Goal: Task Accomplishment & Management: Manage account settings

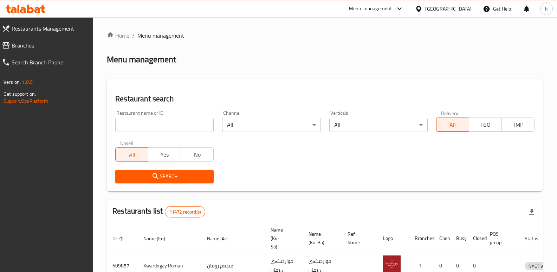
click at [39, 43] on span "Branches" at bounding box center [50, 45] width 76 height 8
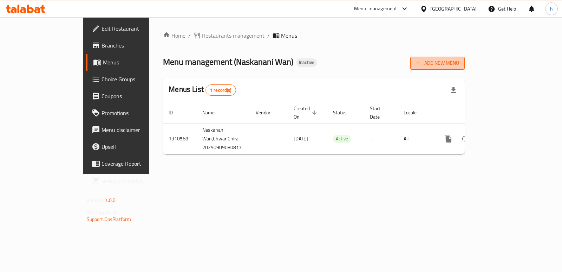
click at [459, 60] on span "Add New Menu" at bounding box center [437, 63] width 43 height 9
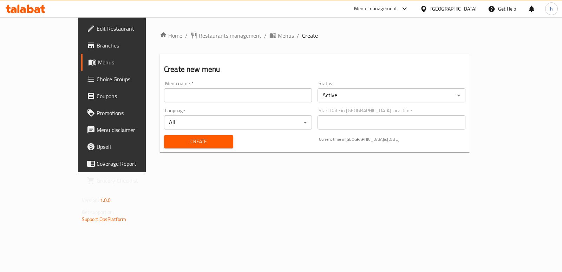
drag, startPoint x: 265, startPoint y: 100, endPoint x: 205, endPoint y: 107, distance: 61.2
click at [265, 100] on input "text" at bounding box center [238, 95] width 148 height 14
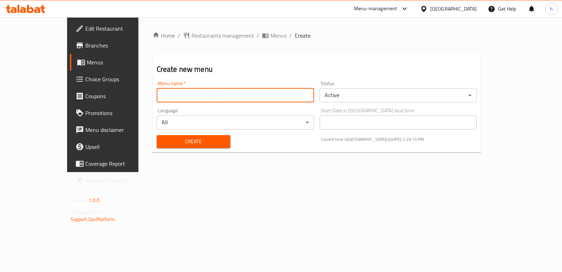
type input "Helin"
click at [165, 145] on span "Create" at bounding box center [193, 141] width 63 height 9
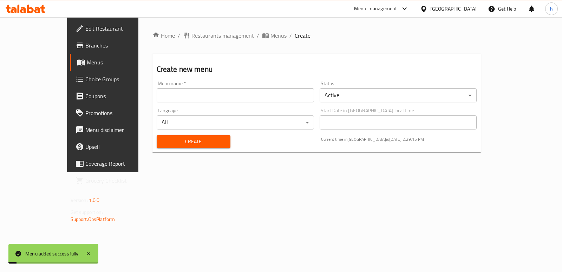
click at [70, 57] on link "Menus" at bounding box center [115, 62] width 91 height 17
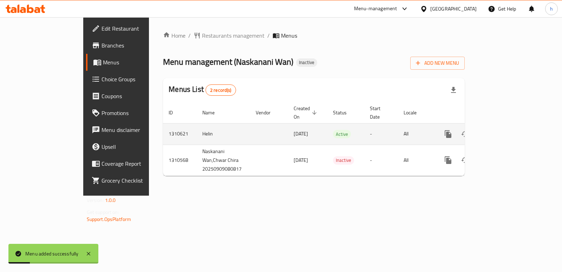
click at [502, 131] on icon "enhanced table" at bounding box center [499, 134] width 6 height 6
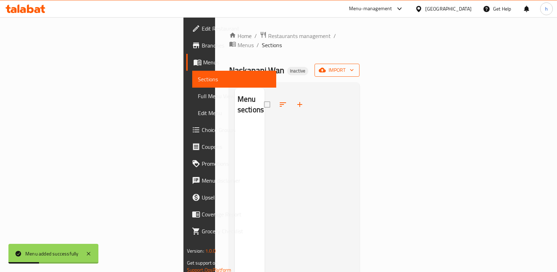
click at [354, 66] on span "import" at bounding box center [337, 70] width 34 height 9
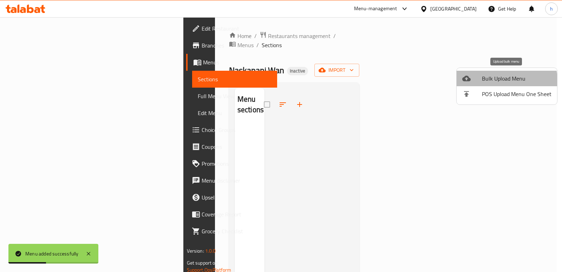
click at [506, 80] on span "Bulk Upload Menu" at bounding box center [517, 78] width 70 height 8
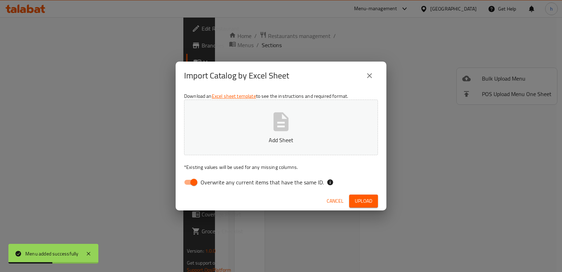
click at [193, 184] on input "Overwrite any current items that have the same ID." at bounding box center [194, 181] width 40 height 13
checkbox input "false"
click at [221, 148] on button "Add Sheet" at bounding box center [281, 127] width 194 height 56
click at [369, 201] on span "Upload" at bounding box center [364, 200] width 18 height 9
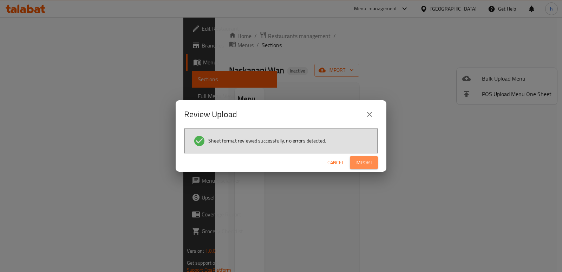
click at [368, 164] on span "Import" at bounding box center [364, 162] width 17 height 9
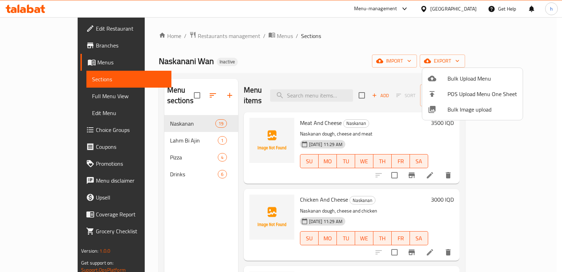
click at [182, 220] on div at bounding box center [281, 136] width 562 height 272
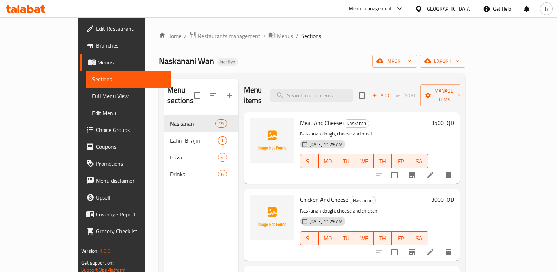
click at [170, 170] on span "Drinks" at bounding box center [194, 174] width 48 height 8
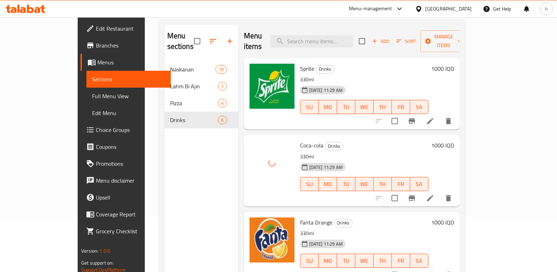
scroll to position [52, 0]
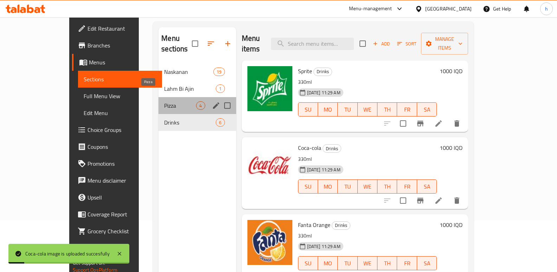
click at [164, 101] on span "Pizza" at bounding box center [180, 105] width 32 height 8
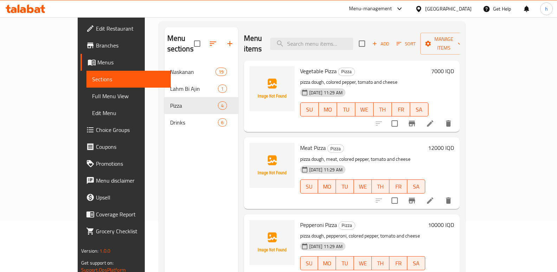
click at [164, 183] on div "Menu sections Naskanan 19 Lahm Bi Ajin 1 Pizza 4 Drinks 6" at bounding box center [201, 163] width 74 height 272
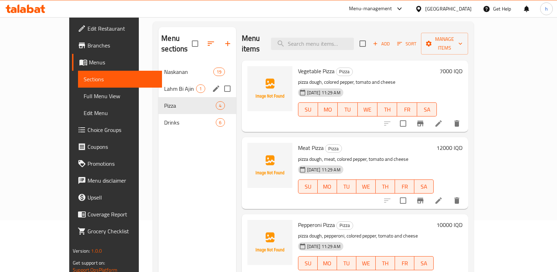
click at [164, 84] on span "Lahm Bi Ajin" at bounding box center [180, 88] width 32 height 8
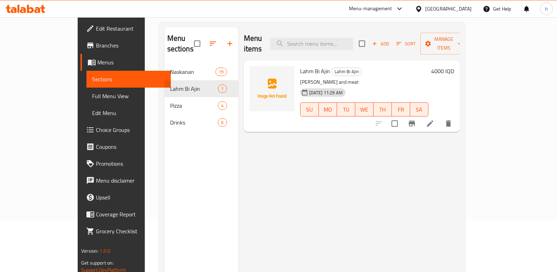
drag, startPoint x: 154, startPoint y: 192, endPoint x: 153, endPoint y: 187, distance: 5.3
click at [164, 192] on div "Menu sections Naskanan 19 Lahm Bi Ajin 1 Pizza 4 Drinks 6" at bounding box center [201, 163] width 74 height 272
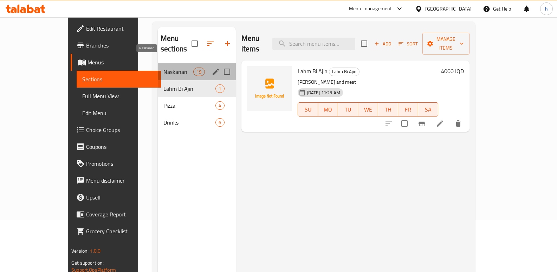
click at [163, 67] on span "Naskanan" at bounding box center [178, 71] width 30 height 8
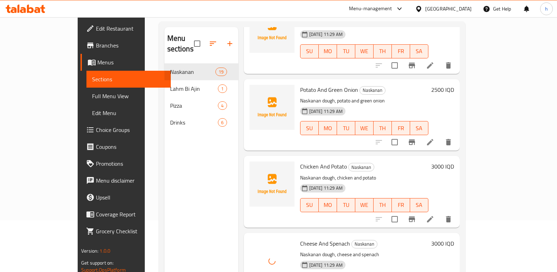
scroll to position [317, 0]
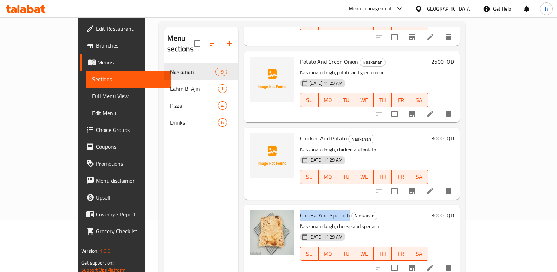
drag, startPoint x: 281, startPoint y: 204, endPoint x: 329, endPoint y: 203, distance: 47.1
click at [329, 210] on span "Cheese And Spenach" at bounding box center [325, 215] width 50 height 11
copy span "Cheese And Spenach"
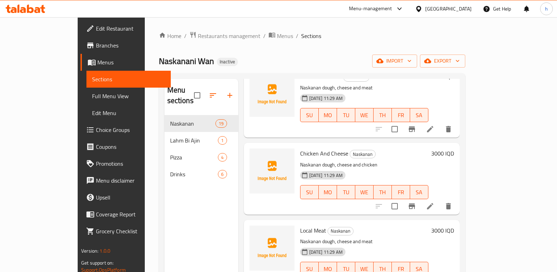
scroll to position [0, 0]
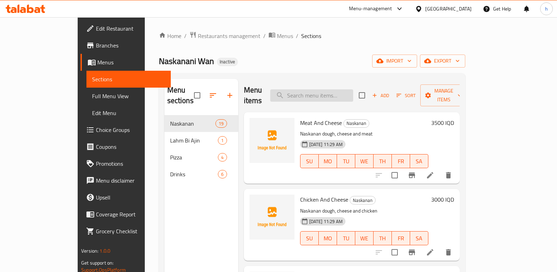
click at [353, 93] on input "search" at bounding box center [311, 95] width 83 height 12
paste input "Cheese And Spenach"
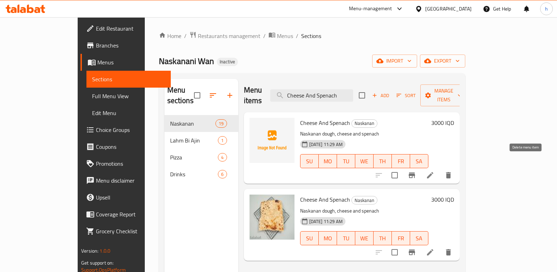
type input "Cheese And Spenach"
click at [451, 172] on icon "delete" at bounding box center [448, 175] width 5 height 6
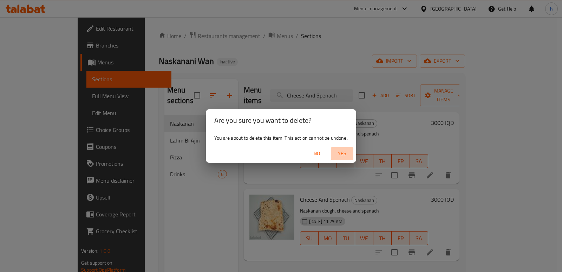
click at [342, 153] on span "Yes" at bounding box center [342, 153] width 17 height 9
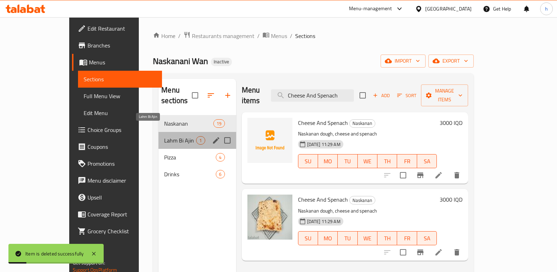
click at [164, 136] on span "Lahm Bi Ajin" at bounding box center [180, 140] width 32 height 8
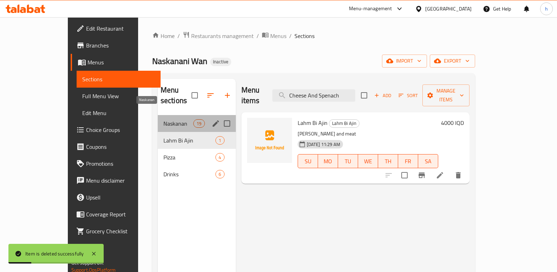
click at [163, 119] on span "Naskanan" at bounding box center [178, 123] width 30 height 8
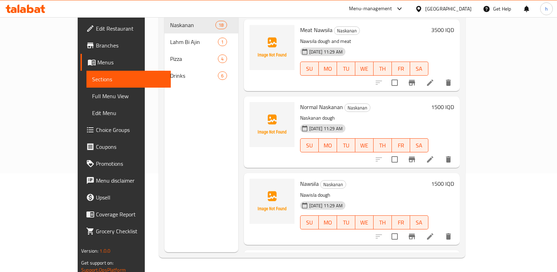
scroll to position [1050, 0]
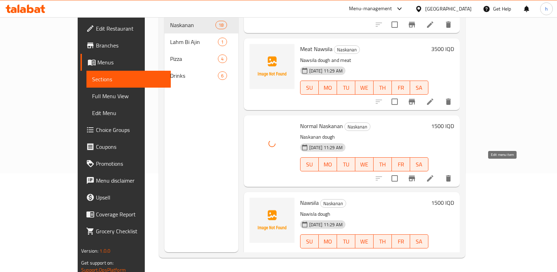
click at [433, 175] on icon at bounding box center [430, 178] width 6 height 6
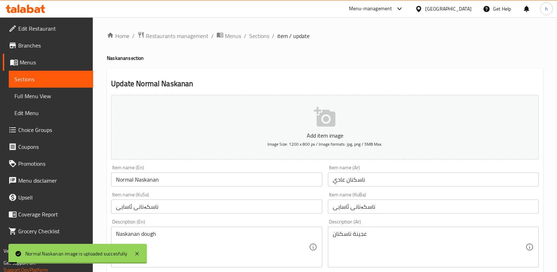
click at [341, 180] on input "ناسكنان عادي" at bounding box center [433, 179] width 211 height 14
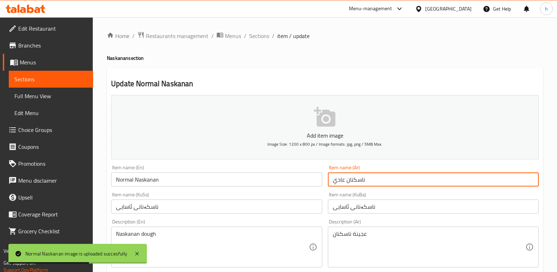
click at [127, 181] on input "Normal Naskanan" at bounding box center [216, 179] width 211 height 14
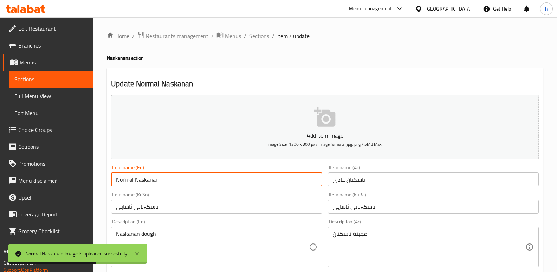
paste input "Regular"
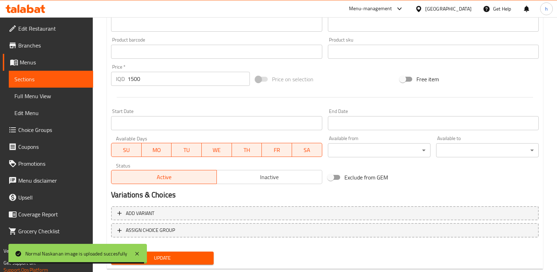
scroll to position [306, 0]
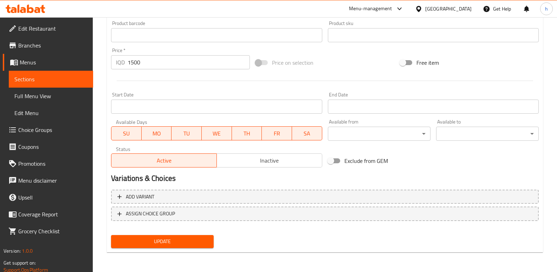
type input "Regular Naskanan"
click at [188, 244] on span "Update" at bounding box center [162, 241] width 91 height 9
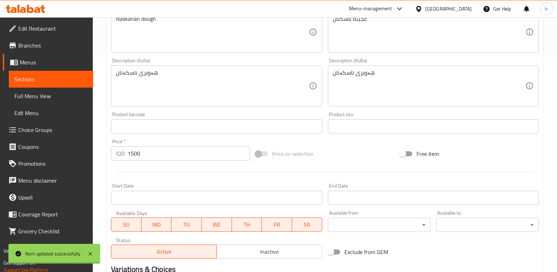
scroll to position [155, 0]
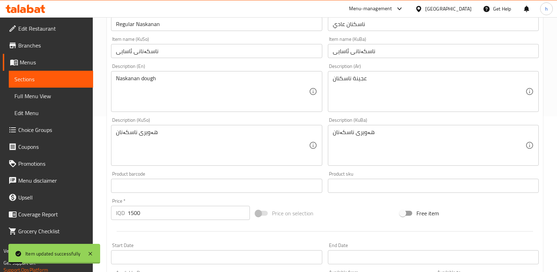
click at [58, 77] on span "Sections" at bounding box center [50, 79] width 73 height 8
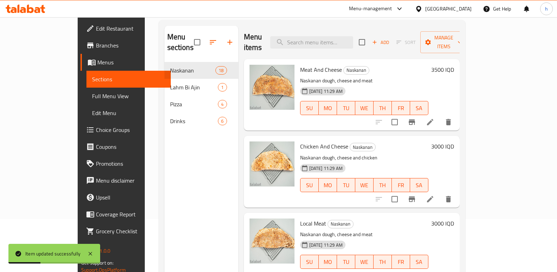
scroll to position [43, 0]
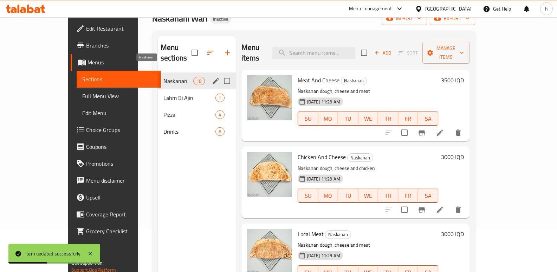
click at [163, 77] on span "Naskanan" at bounding box center [178, 81] width 30 height 8
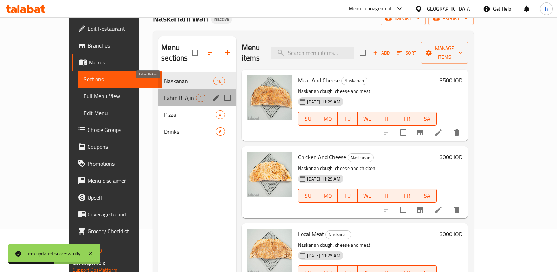
click at [164, 93] on span "Lahm Bi Ajin" at bounding box center [180, 97] width 32 height 8
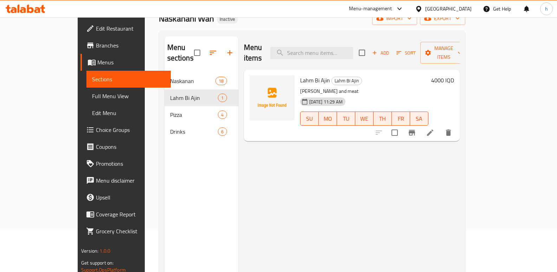
drag, startPoint x: 173, startPoint y: 181, endPoint x: 166, endPoint y: 170, distance: 12.4
click at [173, 181] on div "Menu sections Naskanan 18 Lahm Bi Ajin 1 Pizza 4 Drinks 6" at bounding box center [201, 172] width 74 height 272
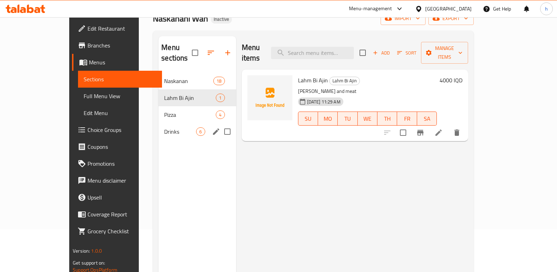
click at [164, 127] on span "Drinks" at bounding box center [180, 131] width 32 height 8
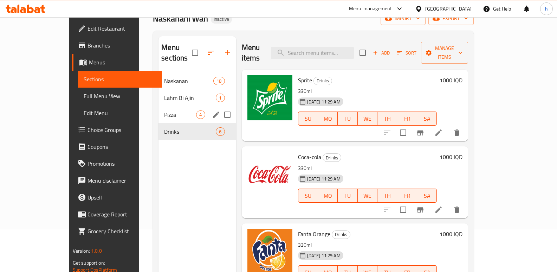
click at [164, 110] on span "Pizza" at bounding box center [180, 114] width 32 height 8
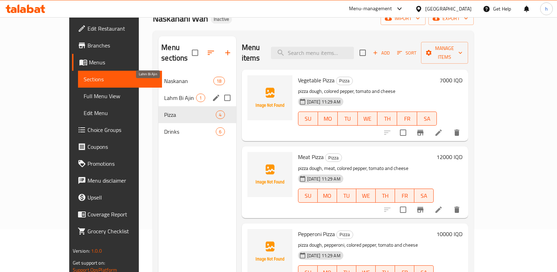
click at [164, 93] on span "Lahm Bi Ajin" at bounding box center [180, 97] width 32 height 8
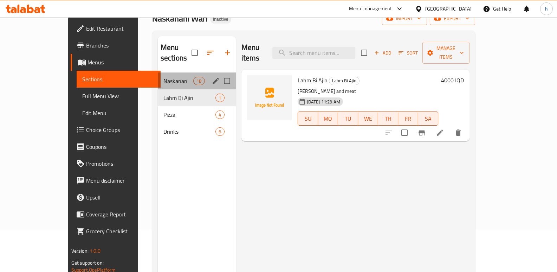
click at [158, 76] on div "Naskanan 18" at bounding box center [197, 80] width 78 height 17
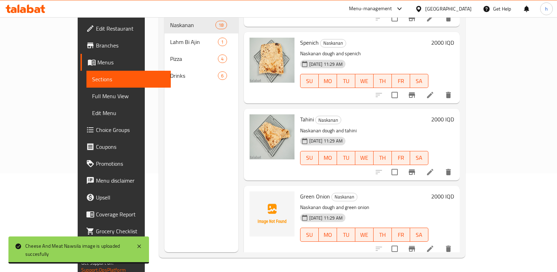
scroll to position [647, 0]
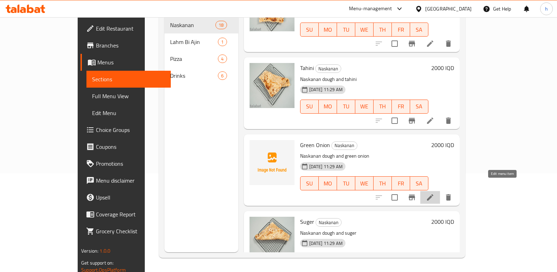
click at [434, 193] on icon at bounding box center [430, 197] width 8 height 8
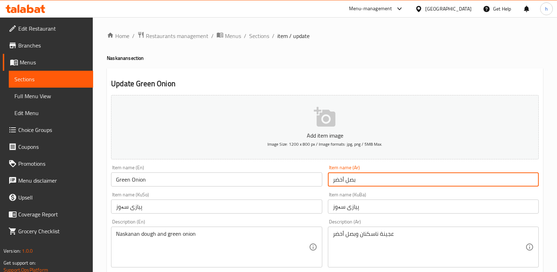
drag, startPoint x: 357, startPoint y: 180, endPoint x: 316, endPoint y: 185, distance: 41.4
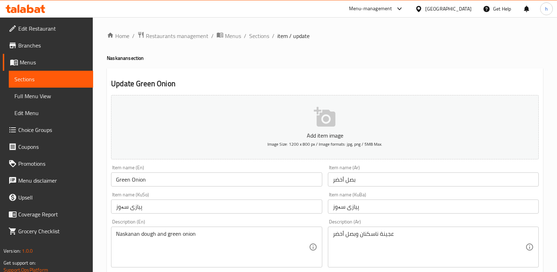
click at [200, 82] on h2 "Update Green Onion" at bounding box center [325, 83] width 428 height 11
click at [70, 80] on span "Sections" at bounding box center [50, 79] width 73 height 8
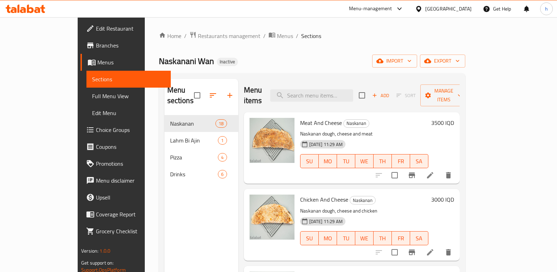
click at [96, 30] on span "Edit Restaurant" at bounding box center [130, 28] width 69 height 8
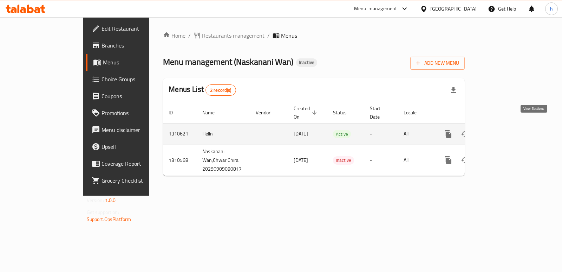
click at [503, 130] on icon "enhanced table" at bounding box center [499, 134] width 8 height 8
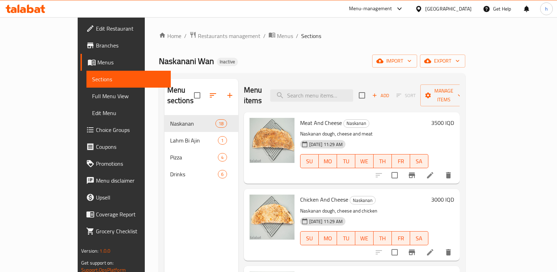
click at [92, 94] on span "Full Menu View" at bounding box center [128, 96] width 73 height 8
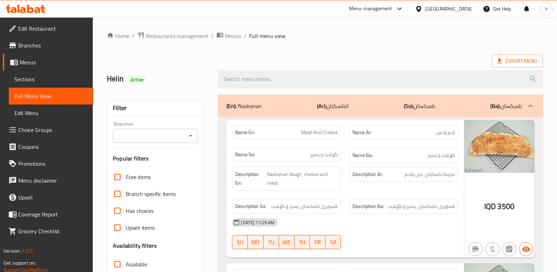
click at [151, 137] on input "Branches" at bounding box center [149, 136] width 69 height 10
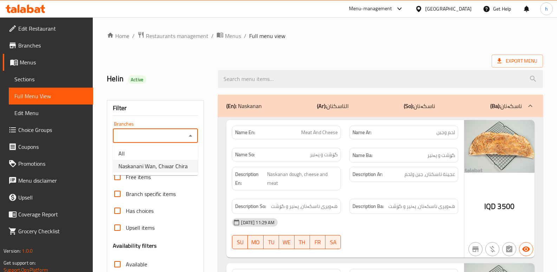
click at [154, 165] on span "Naskanani Wan, Chwar Chira" at bounding box center [152, 166] width 69 height 8
type input "Naskanani Wan, Chwar Chira"
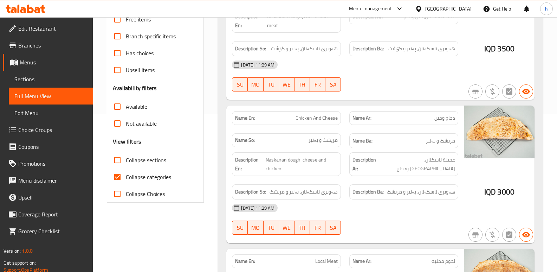
scroll to position [210, 0]
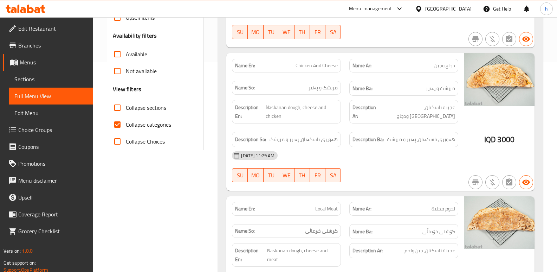
click at [117, 125] on input "Collapse categories" at bounding box center [117, 124] width 17 height 17
checkbox input "false"
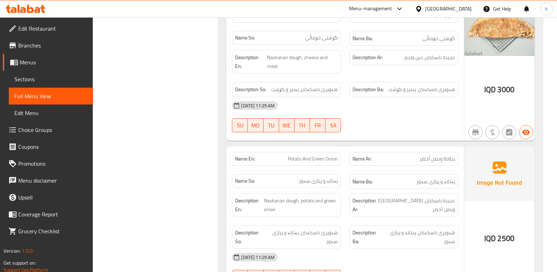
scroll to position [417, 0]
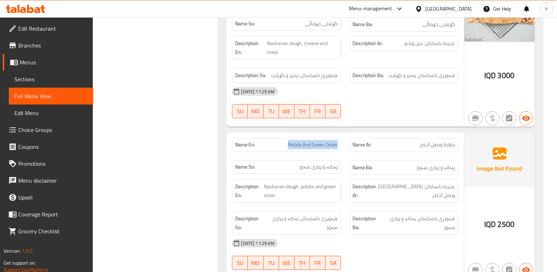
drag, startPoint x: 288, startPoint y: 144, endPoint x: 341, endPoint y: 144, distance: 52.4
click at [341, 144] on div "Name En: Potato And Green Onion" at bounding box center [286, 145] width 109 height 14
copy span "Potato And Green Onion"
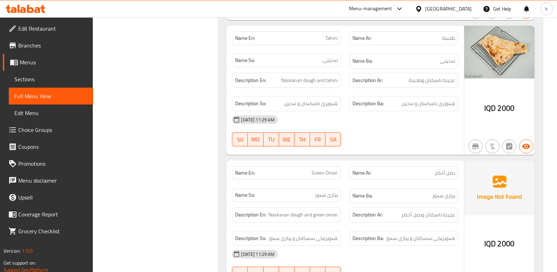
scroll to position [1401, 0]
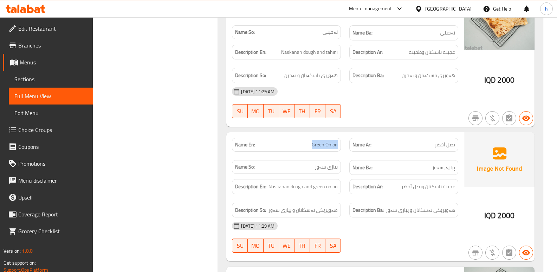
drag, startPoint x: 312, startPoint y: 135, endPoint x: 339, endPoint y: 136, distance: 26.7
click at [339, 138] on div "Name En: Green Onion" at bounding box center [286, 145] width 109 height 14
copy span "Green Onion"
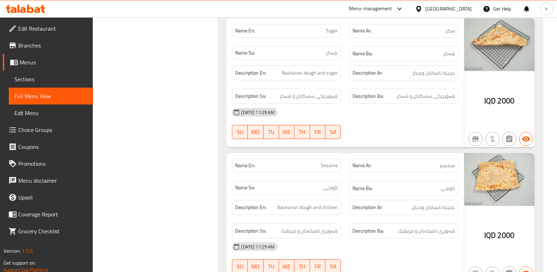
scroll to position [1503, 0]
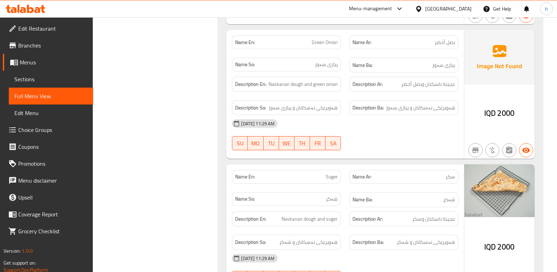
click at [330, 173] on span "Suger" at bounding box center [332, 176] width 12 height 7
copy span "Suger"
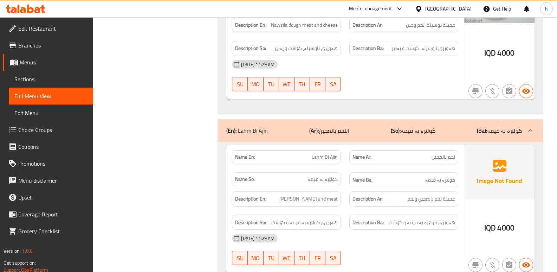
scroll to position [2534, 0]
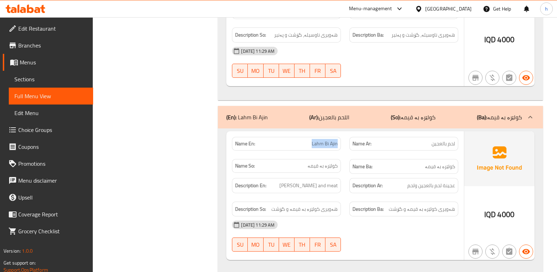
drag, startPoint x: 312, startPoint y: 126, endPoint x: 339, endPoint y: 126, distance: 26.7
click at [339, 137] on div "Name En: Lahm Bi Ajin" at bounding box center [286, 144] width 109 height 14
copy span "Lahm Bi Ajin"
click at [468, 175] on div "IQD 4000" at bounding box center [499, 195] width 70 height 129
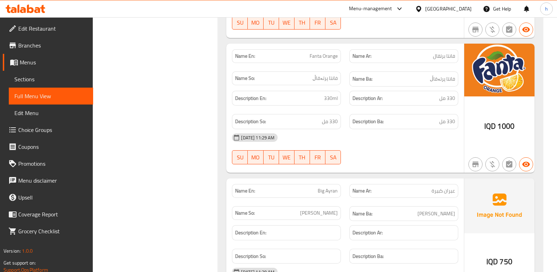
scroll to position [3742, 0]
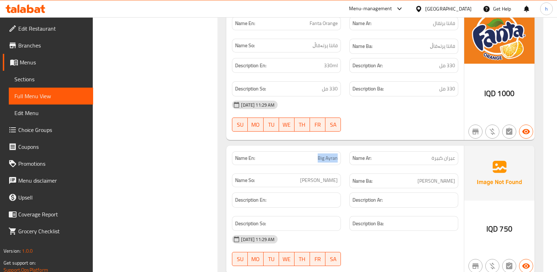
drag, startPoint x: 319, startPoint y: 140, endPoint x: 338, endPoint y: 141, distance: 18.6
click at [338, 154] on span "Big Ayran" at bounding box center [328, 157] width 20 height 7
copy span "Big Ayran"
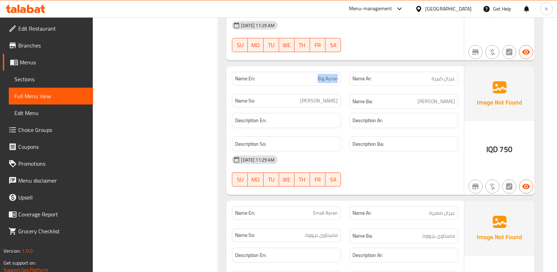
scroll to position [3841, 0]
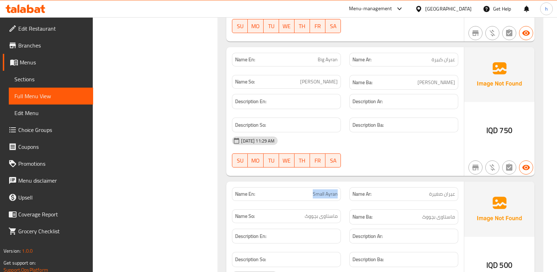
drag, startPoint x: 313, startPoint y: 177, endPoint x: 341, endPoint y: 176, distance: 27.8
click at [341, 187] on div "Name En: Small Ayran" at bounding box center [286, 194] width 109 height 14
copy span "Small Ayran"
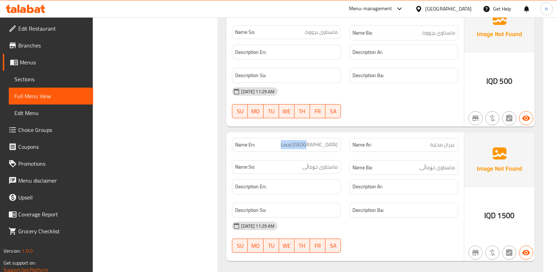
drag, startPoint x: 314, startPoint y: 128, endPoint x: 337, endPoint y: 129, distance: 23.2
click at [337, 141] on span "Local [GEOGRAPHIC_DATA]" at bounding box center [309, 144] width 57 height 7
copy span "Local [GEOGRAPHIC_DATA]"
click at [37, 67] on link "Menus" at bounding box center [48, 62] width 90 height 17
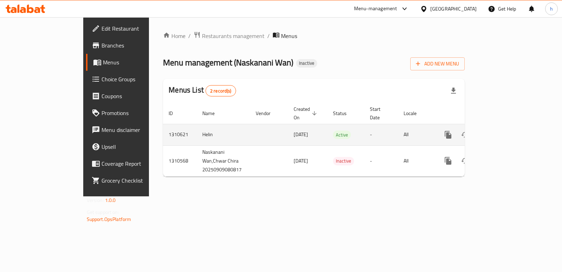
click at [502, 131] on icon "enhanced table" at bounding box center [499, 134] width 6 height 6
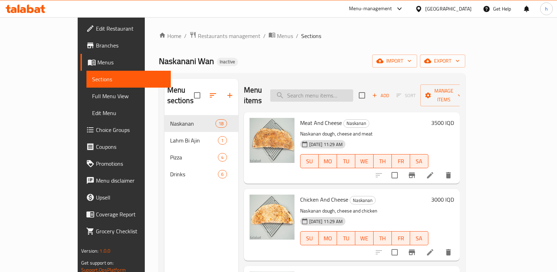
click at [351, 93] on input "search" at bounding box center [311, 95] width 83 height 12
paste input "Big Ayran"
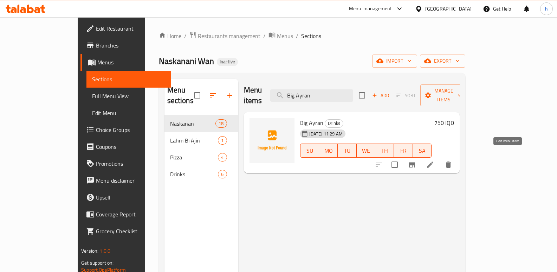
type input "Big Ayran"
click at [433, 161] on icon at bounding box center [430, 164] width 6 height 6
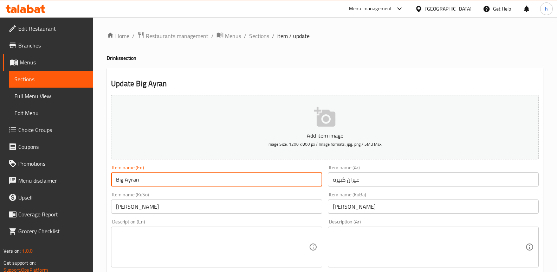
click at [121, 179] on input "Big Ayran" at bounding box center [216, 179] width 211 height 14
drag, startPoint x: 139, startPoint y: 183, endPoint x: 89, endPoint y: 178, distance: 50.5
type input "Large Ayran"
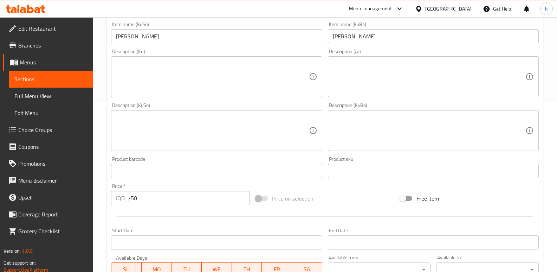
scroll to position [306, 0]
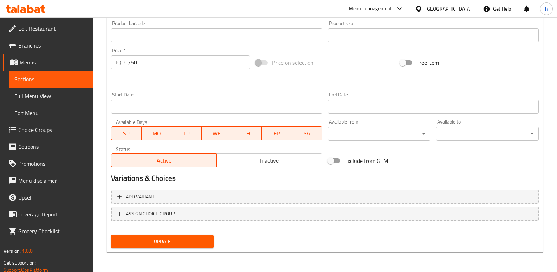
click at [144, 237] on span "Update" at bounding box center [162, 241] width 91 height 9
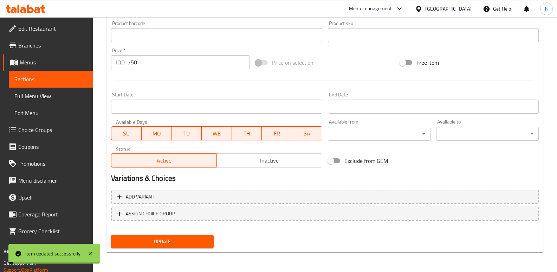
click at [60, 80] on span "Sections" at bounding box center [50, 79] width 73 height 8
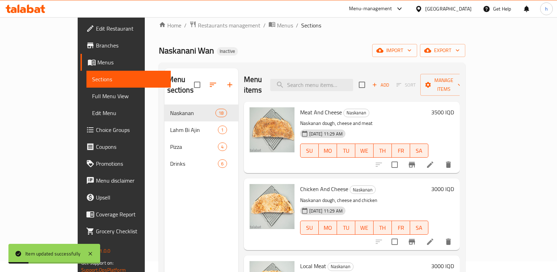
scroll to position [2, 0]
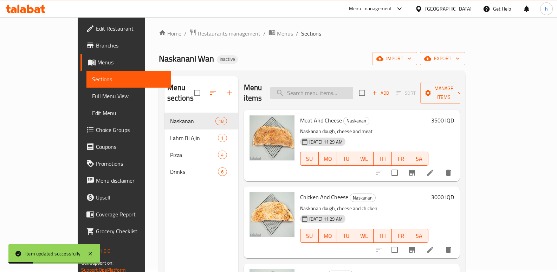
click at [342, 87] on input "search" at bounding box center [311, 93] width 83 height 12
paste input "Suger"
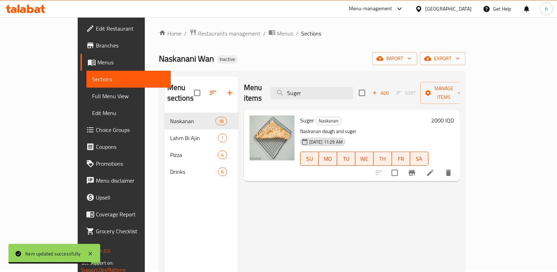
type input "Suger"
click at [434, 168] on icon at bounding box center [430, 172] width 8 height 8
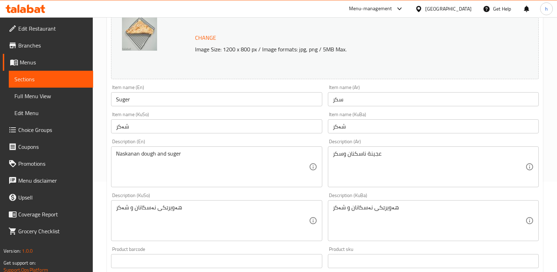
scroll to position [93, 0]
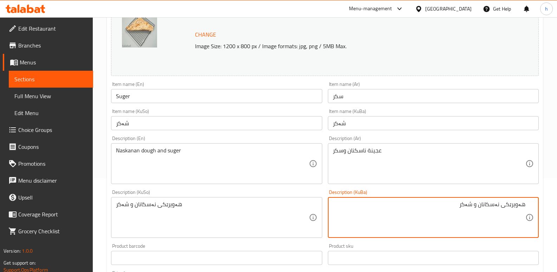
click at [507, 208] on textarea "هەویرێکی نەسکانان و شەکر" at bounding box center [429, 217] width 193 height 33
click at [492, 207] on textarea "هەویری نەسکانان و شەکر" at bounding box center [429, 217] width 193 height 33
type textarea "هەویری نەسکەنان و شەکر"
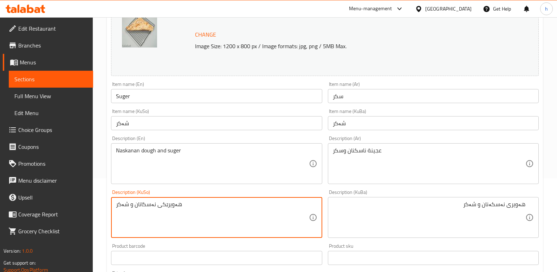
paste textarea "نەسکە"
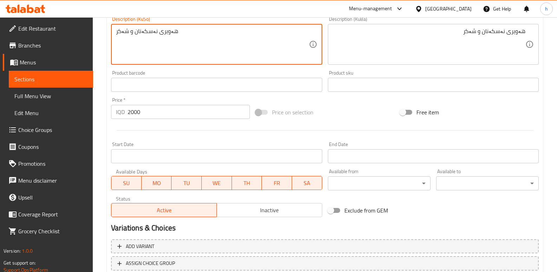
scroll to position [295, 0]
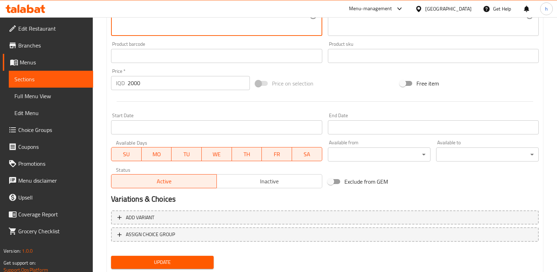
type textarea "هەویری نەسکەنان و شەکر"
click at [190, 261] on span "Update" at bounding box center [162, 262] width 91 height 9
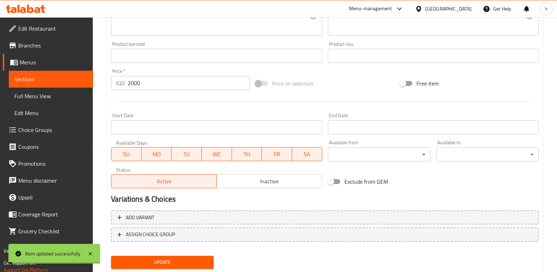
click at [54, 81] on span "Sections" at bounding box center [50, 79] width 73 height 8
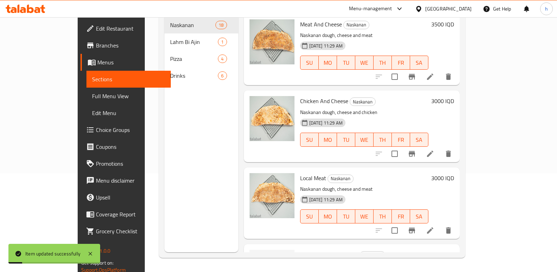
scroll to position [21, 0]
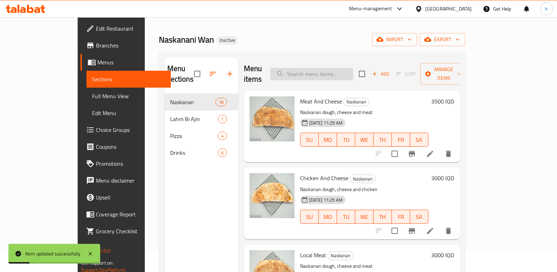
click at [353, 69] on input "search" at bounding box center [311, 74] width 83 height 12
paste input "Green Onion"
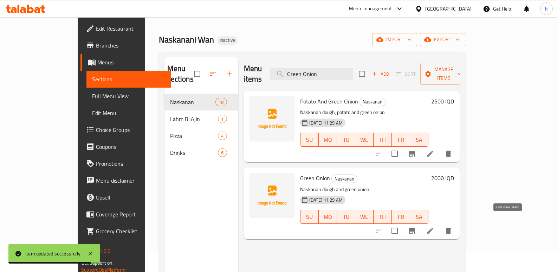
type input "Green Onion"
click at [434, 226] on icon at bounding box center [430, 230] width 8 height 8
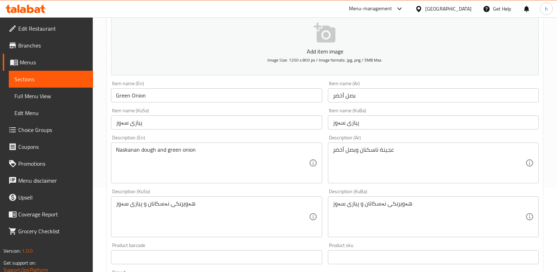
scroll to position [85, 0]
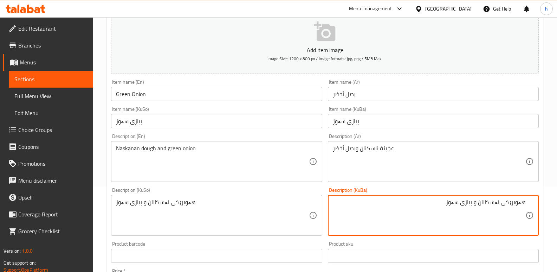
click at [507, 205] on textarea "هەویرێکی نەسکانان و پیازی سەوز" at bounding box center [429, 215] width 193 height 33
drag, startPoint x: 492, startPoint y: 206, endPoint x: 496, endPoint y: 206, distance: 3.9
click at [493, 205] on textarea "هەویری نەسکانان و پیازی سەوز" at bounding box center [429, 215] width 193 height 33
type textarea "هەویری نەسکەنان و پیازی سەوز"
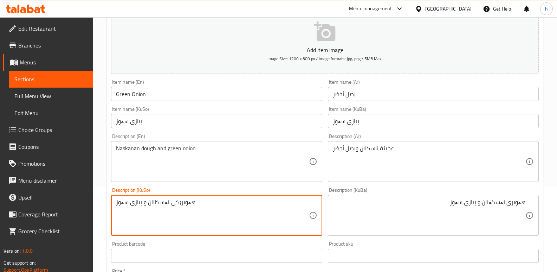
paste textarea "نەسکە"
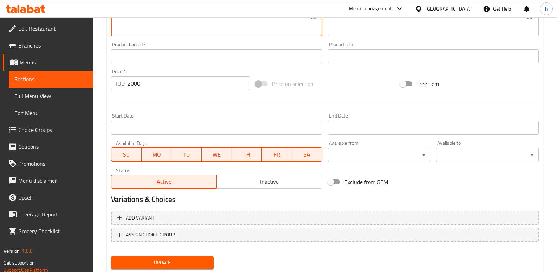
scroll to position [297, 0]
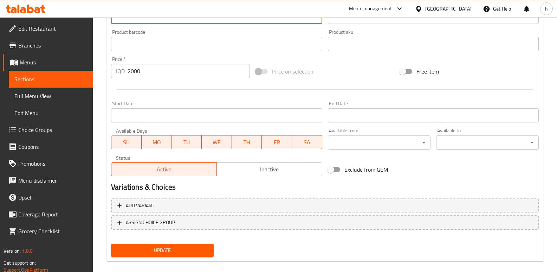
type textarea "هەویری نەسکەنان و پیازی سەوز"
click at [195, 249] on span "Update" at bounding box center [162, 250] width 91 height 9
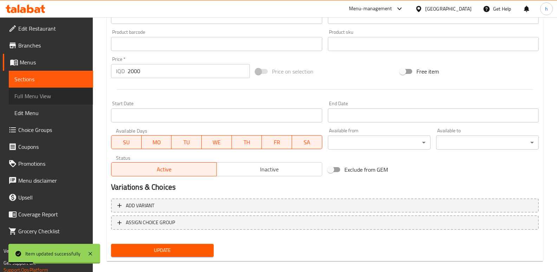
click at [35, 100] on span "Full Menu View" at bounding box center [50, 96] width 73 height 8
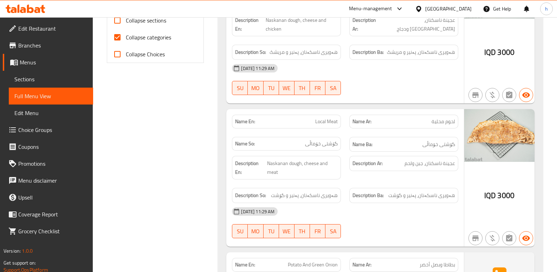
click at [115, 37] on input "Collapse categories" at bounding box center [117, 37] width 17 height 17
checkbox input "false"
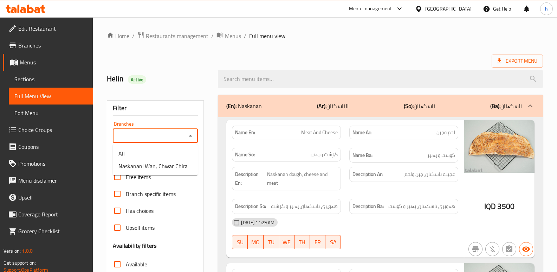
click at [135, 135] on input "Branches" at bounding box center [149, 136] width 69 height 10
click at [162, 167] on span "Naskanani Wan, Chwar Chira" at bounding box center [152, 166] width 69 height 8
type input "Naskanani Wan, Chwar Chira"
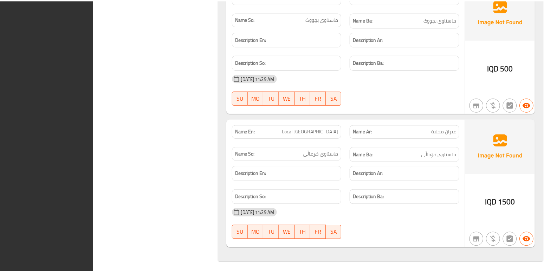
scroll to position [4024, 0]
